Goal: Task Accomplishment & Management: Use online tool/utility

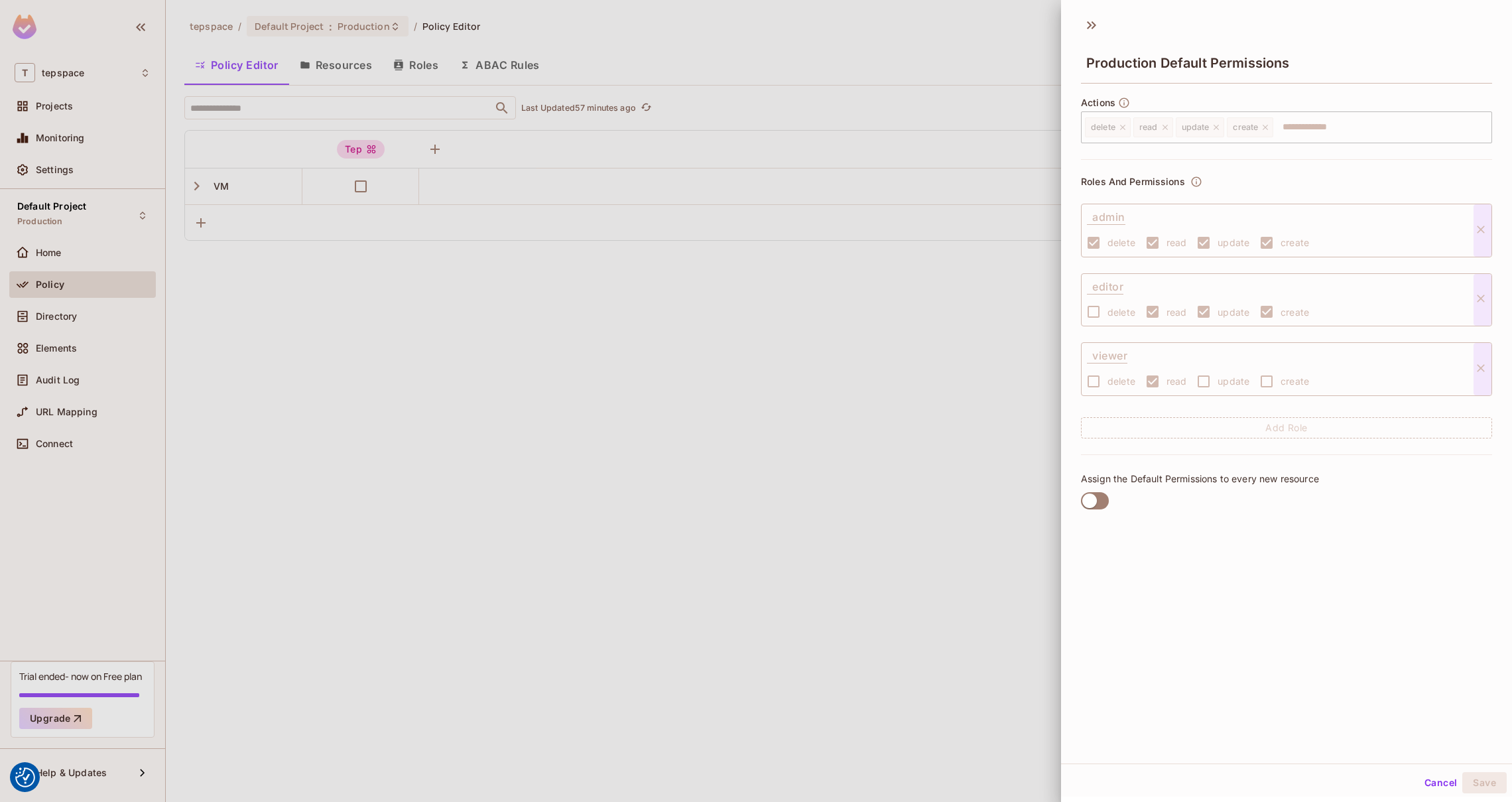
click at [1188, 46] on div "Production Default Permissions" at bounding box center [1286, 62] width 411 height 43
click at [1177, 64] on span "Production Default Permissions" at bounding box center [1188, 62] width 204 height 16
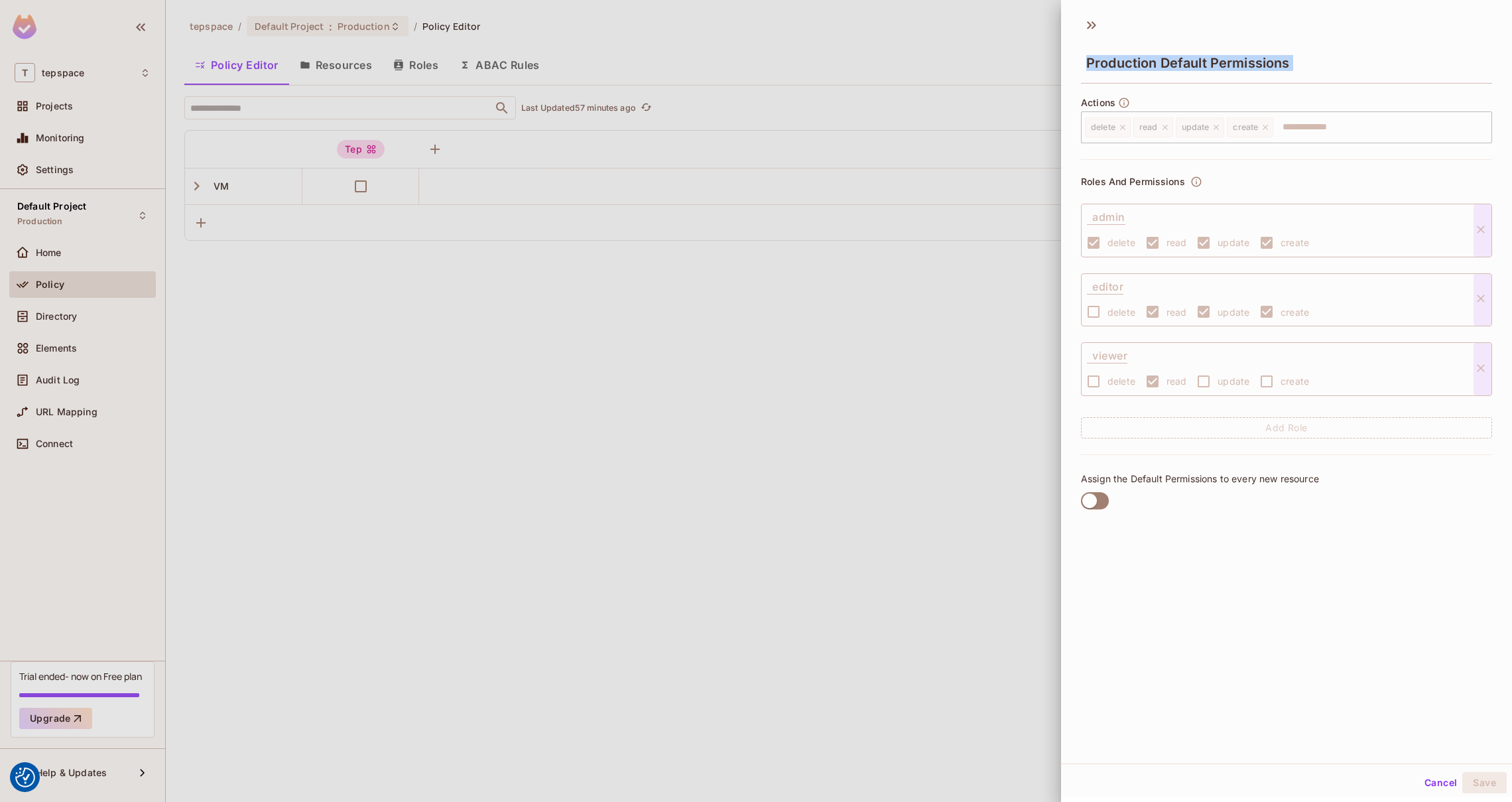
click at [1173, 64] on span "Production Default Permissions" at bounding box center [1188, 62] width 204 height 16
click at [1090, 24] on icon at bounding box center [1089, 25] width 4 height 8
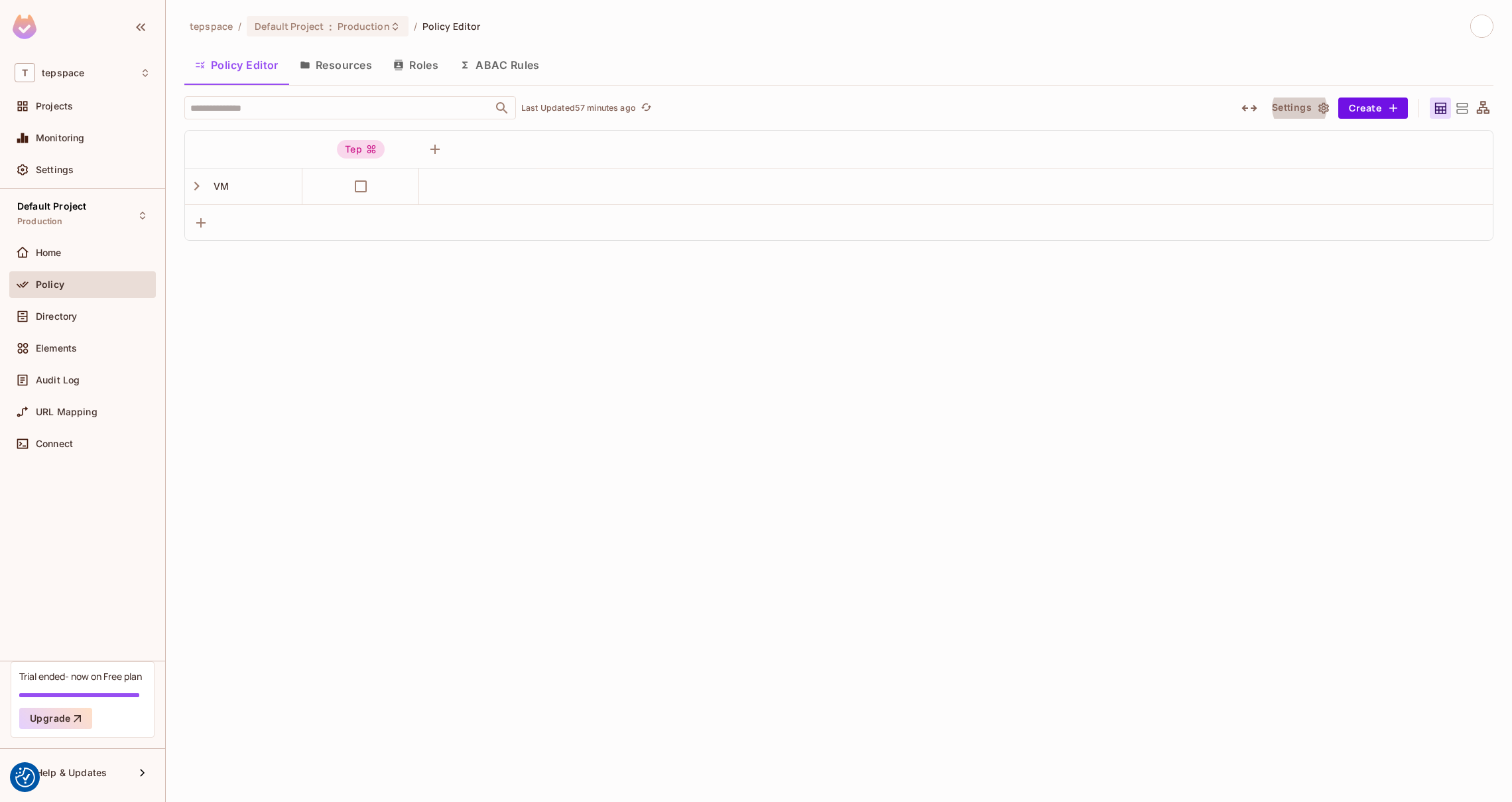
click at [834, 457] on div "tepspace / Default Project : Production / Policy Editor Policy Editor Resources…" at bounding box center [839, 401] width 1347 height 802
click at [376, 73] on button "Resources" at bounding box center [336, 64] width 93 height 33
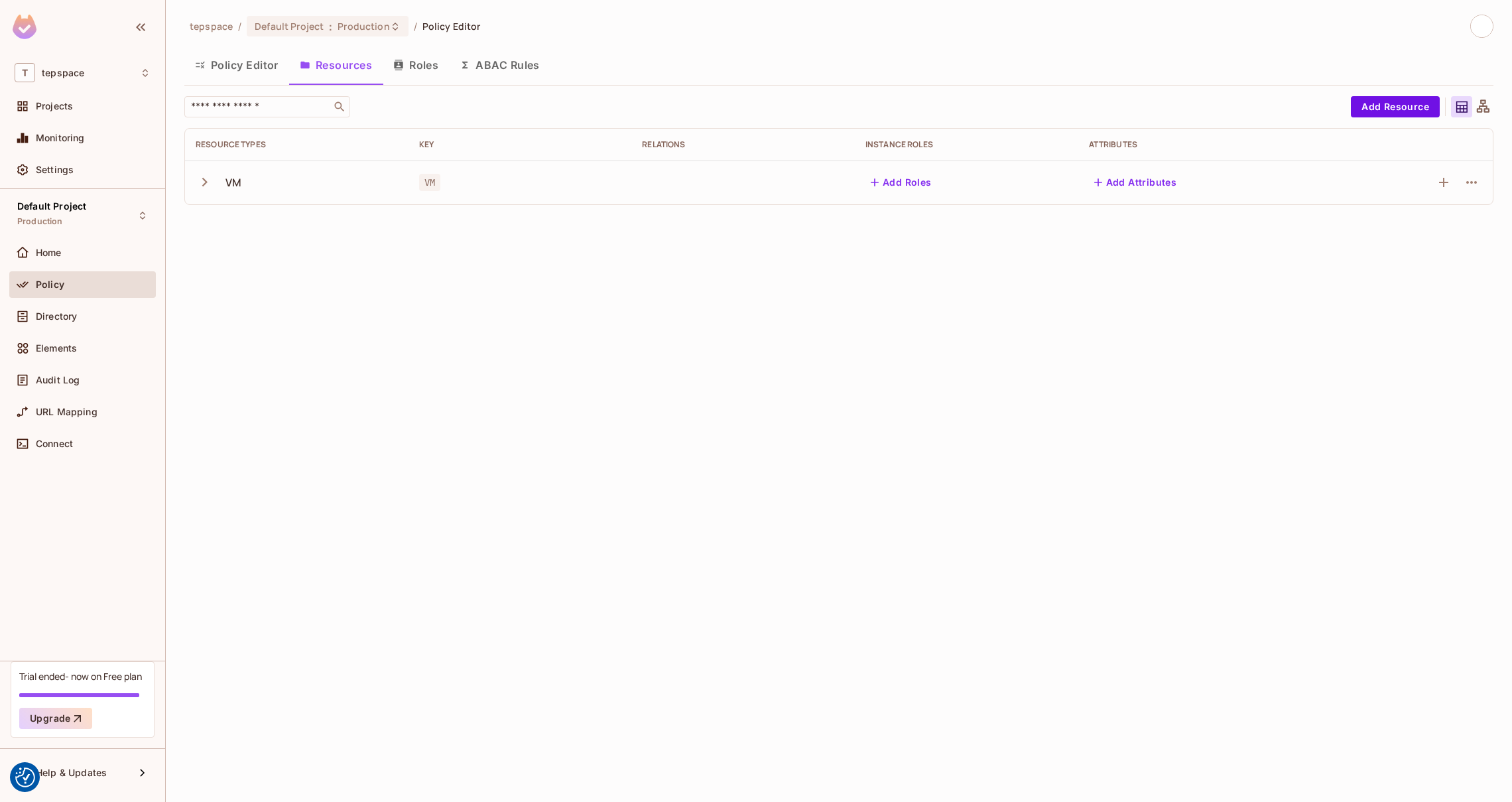
click at [206, 187] on icon "button" at bounding box center [204, 182] width 18 height 18
click at [1391, 107] on button "Add Resource" at bounding box center [1396, 107] width 89 height 21
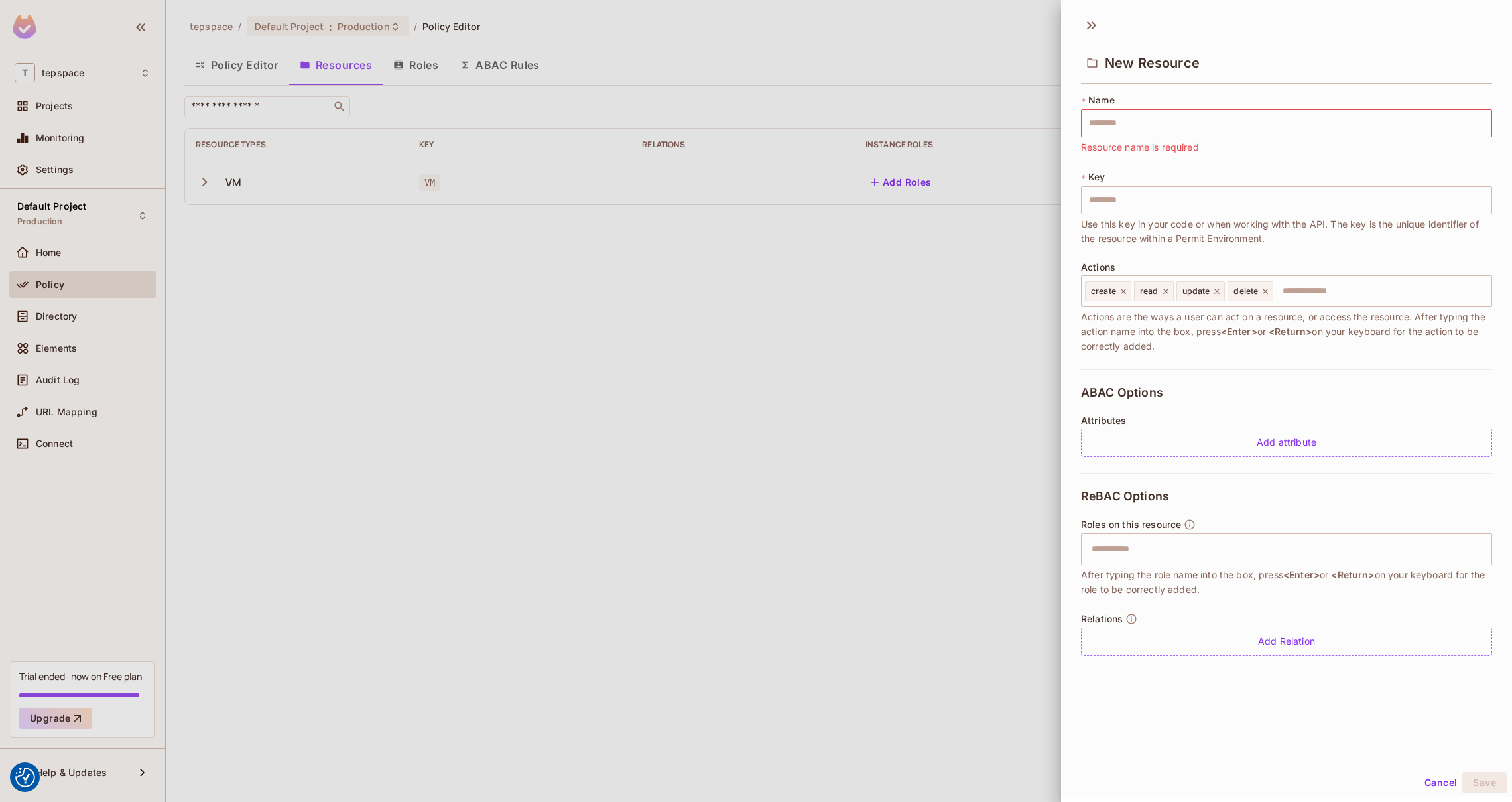
click at [921, 433] on div at bounding box center [756, 401] width 1512 height 802
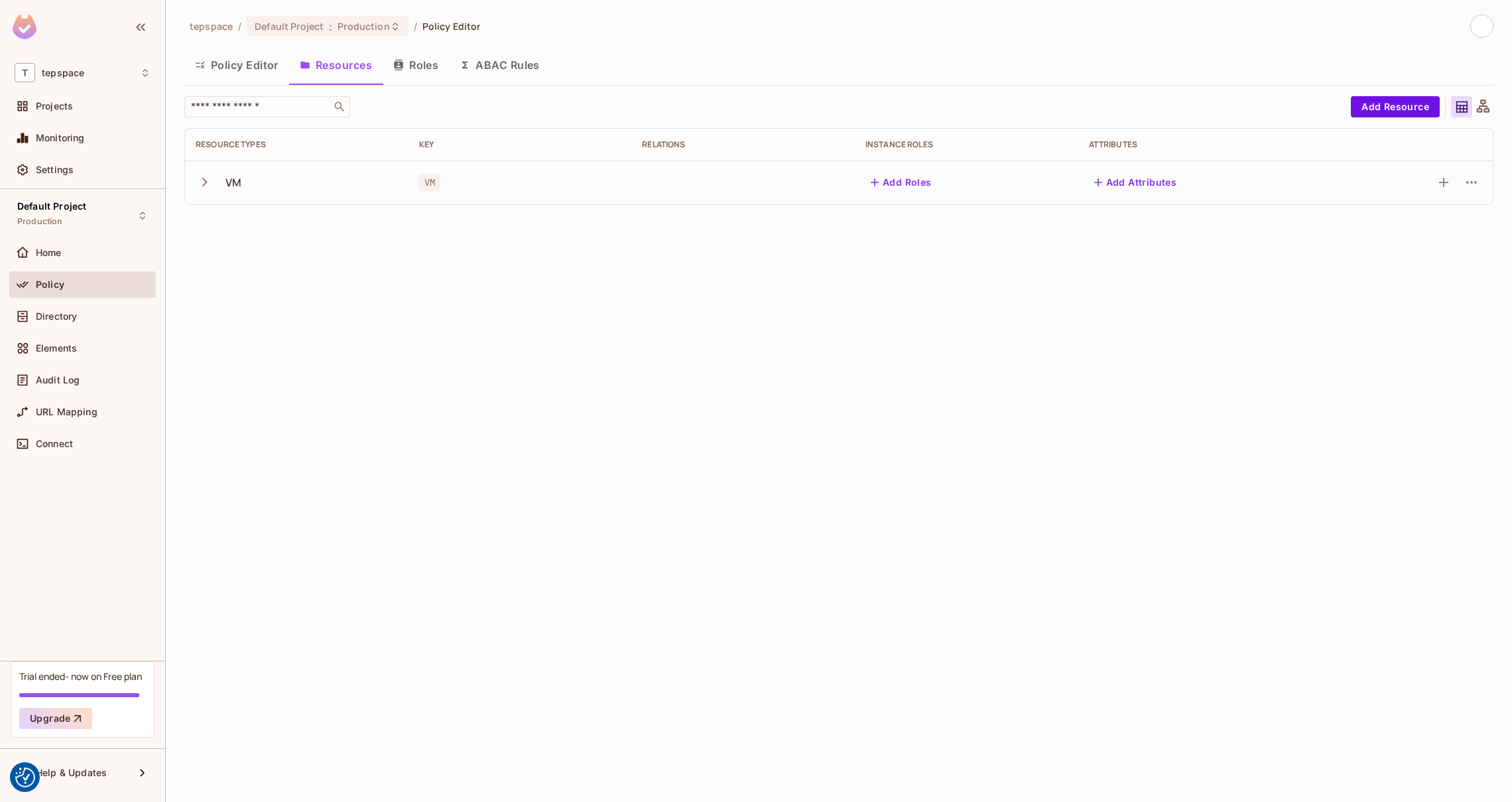
click at [740, 453] on div "tepspace / Default Project : Production / Policy Editor Policy Editor Resources…" at bounding box center [839, 401] width 1347 height 802
